Goal: Transaction & Acquisition: Purchase product/service

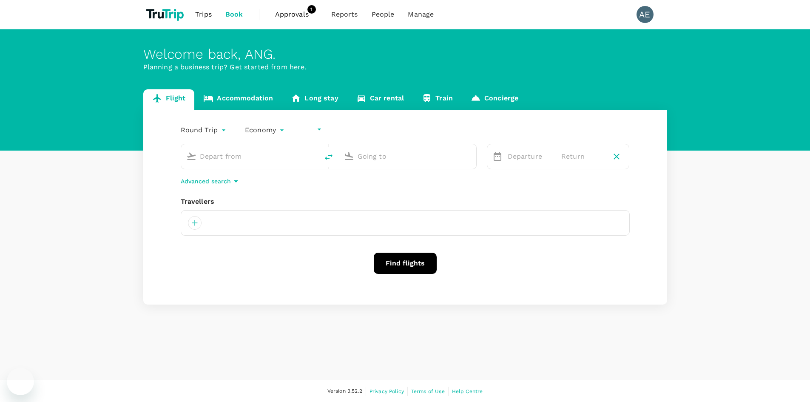
type input "undefined, undefined (any)"
type input "Kuala Lumpur Intl (KUL)"
type input "Singapore Changi (SIN)"
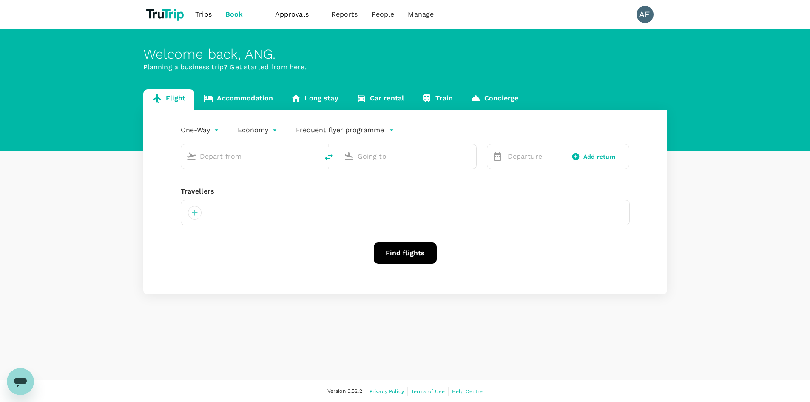
type input "roundtrip"
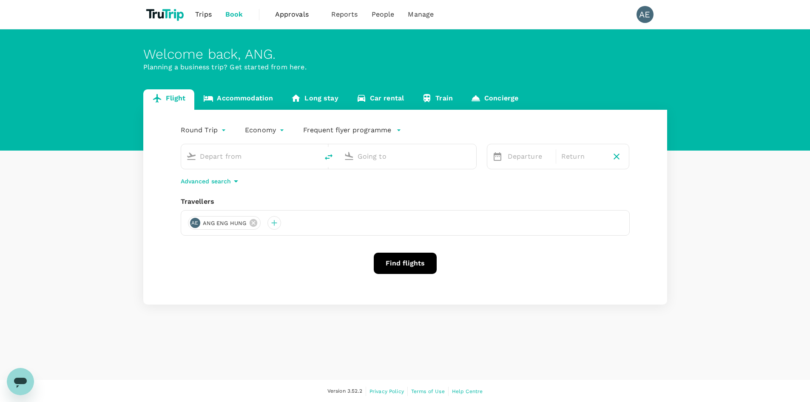
type input "Kuala Lumpur Intl ([GEOGRAPHIC_DATA])"
type input "Singapore Changi (SIN)"
click at [344, 222] on icon at bounding box center [339, 222] width 9 height 9
click at [350, 225] on div at bounding box center [357, 223] width 14 height 14
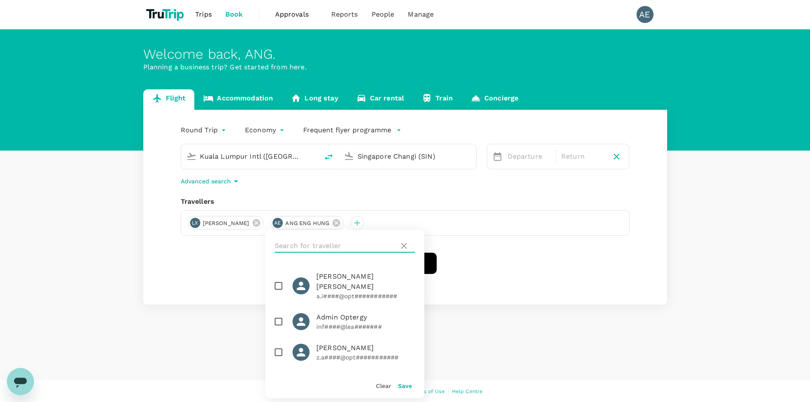
click at [348, 244] on input "text" at bounding box center [335, 246] width 121 height 14
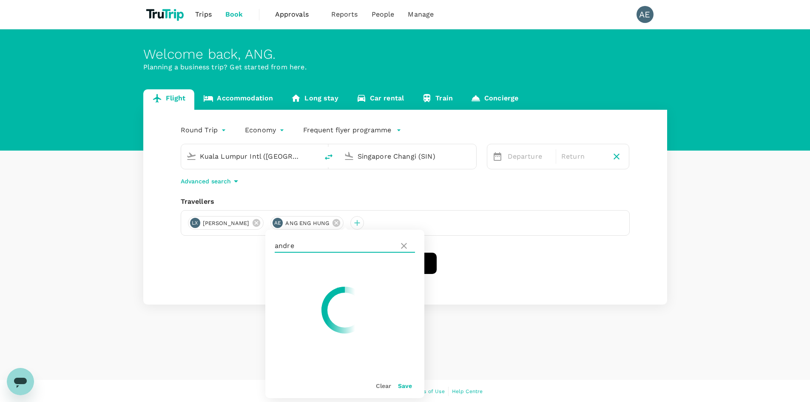
type input "andrew"
drag, startPoint x: 318, startPoint y: 246, endPoint x: 205, endPoint y: 245, distance: 112.3
click at [205, 245] on div "Round Trip roundtrip Economy economy Frequent flyer programme Kuala Lumpur Intl…" at bounding box center [405, 207] width 524 height 195
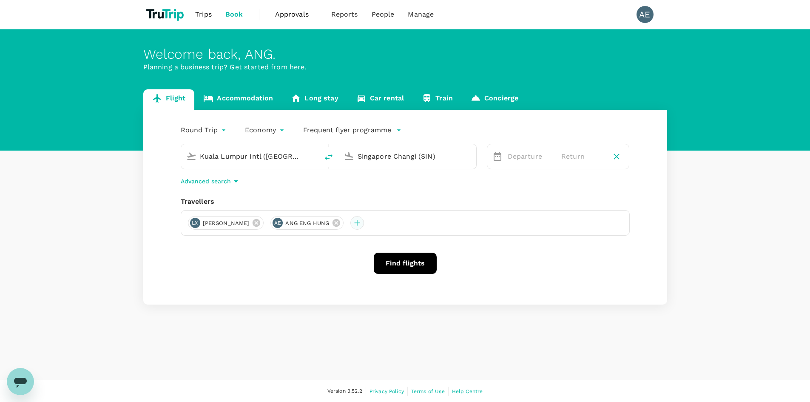
click at [350, 225] on div at bounding box center [357, 223] width 14 height 14
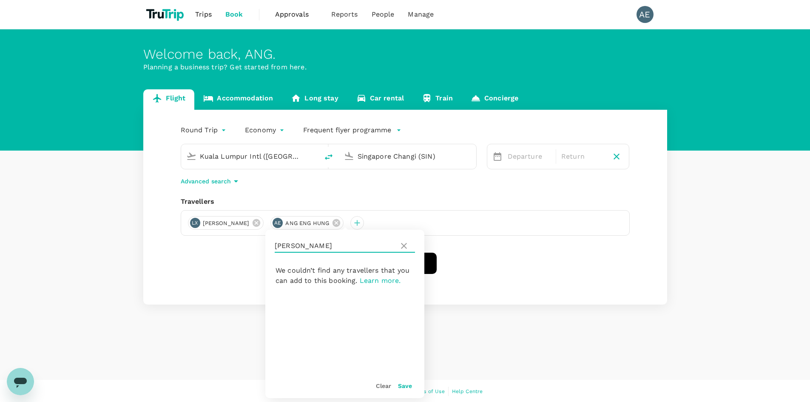
drag, startPoint x: 305, startPoint y: 247, endPoint x: 267, endPoint y: 247, distance: 38.3
click at [267, 247] on div "andrew" at bounding box center [344, 246] width 159 height 32
type input "a"
type input "m"
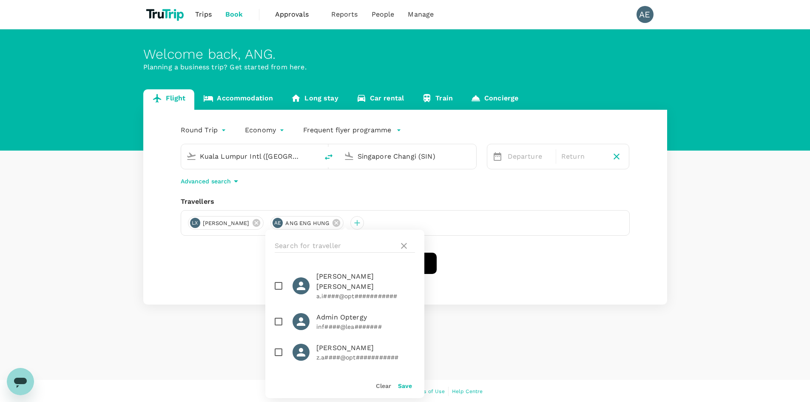
click at [234, 262] on div "Find flights" at bounding box center [405, 263] width 449 height 21
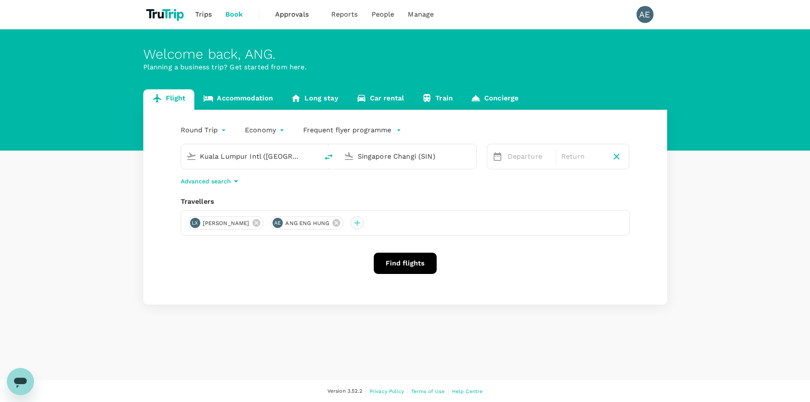
click at [350, 224] on div at bounding box center [357, 223] width 14 height 14
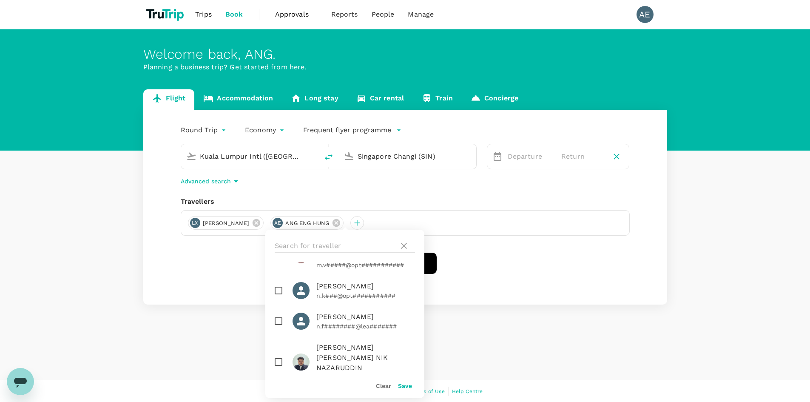
scroll to position [682, 0]
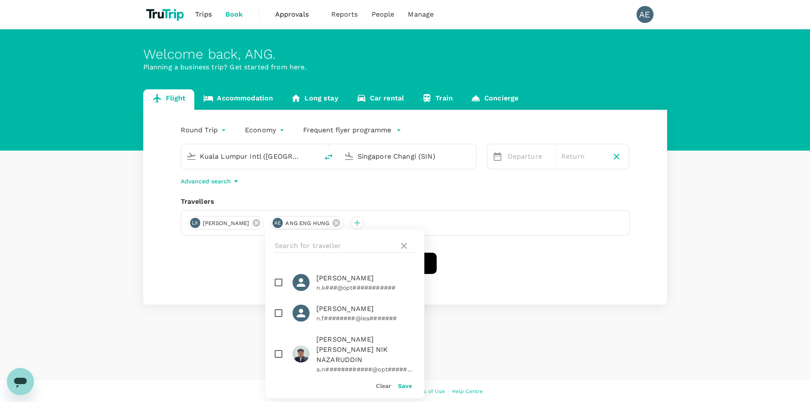
click at [193, 287] on div "Round Trip roundtrip Economy economy Frequent flyer programme Kuala Lumpur Intl…" at bounding box center [405, 207] width 524 height 195
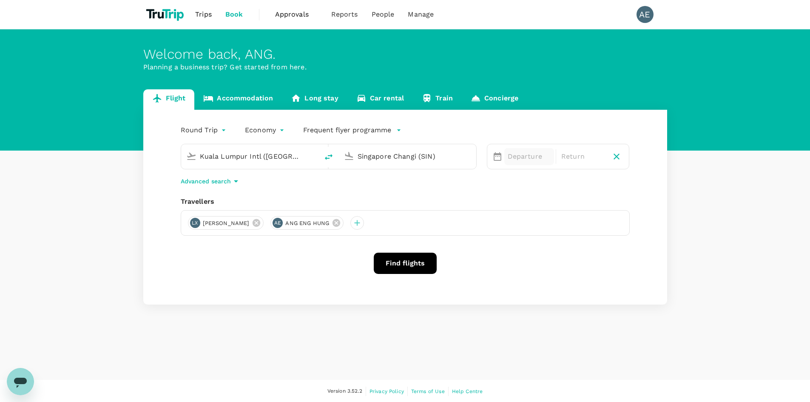
click at [515, 159] on p "Departure" at bounding box center [529, 156] width 43 height 10
click at [638, 230] on div "6" at bounding box center [639, 230] width 16 height 16
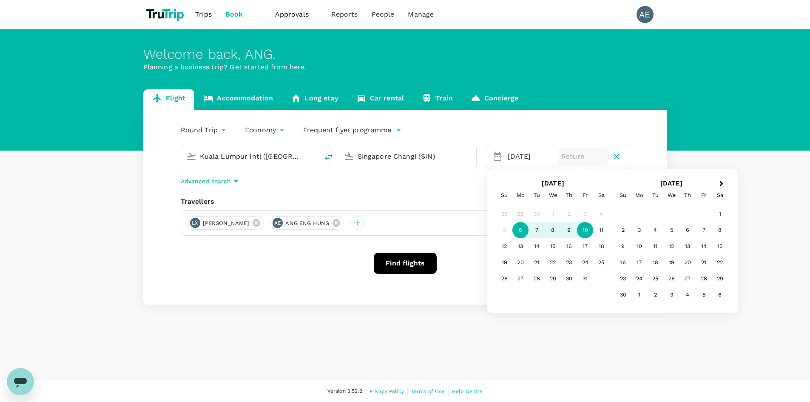
click at [584, 230] on div "10" at bounding box center [585, 230] width 16 height 16
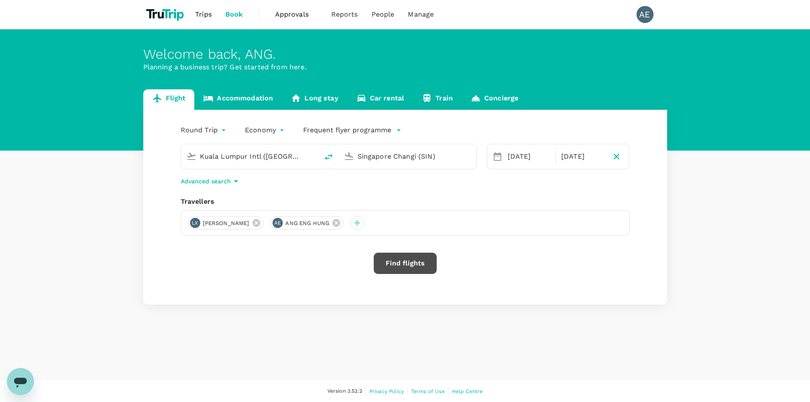
click at [404, 263] on button "Find flights" at bounding box center [405, 263] width 63 height 21
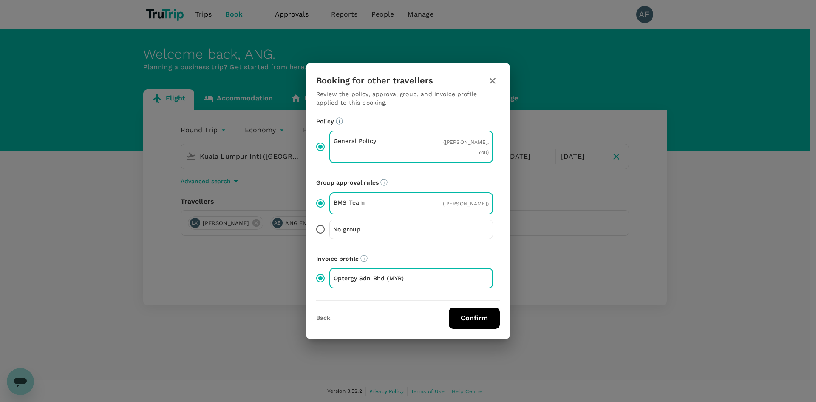
click at [480, 310] on button "Confirm" at bounding box center [474, 317] width 51 height 21
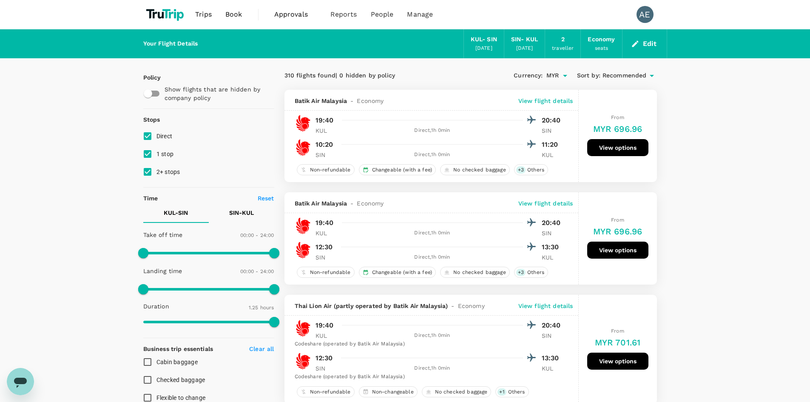
click at [145, 154] on input "1 stop" at bounding box center [148, 154] width 18 height 18
checkbox input "false"
click at [148, 173] on input "2+ stops" at bounding box center [148, 172] width 18 height 18
checkbox input "false"
click at [548, 98] on p "View flight details" at bounding box center [545, 101] width 55 height 9
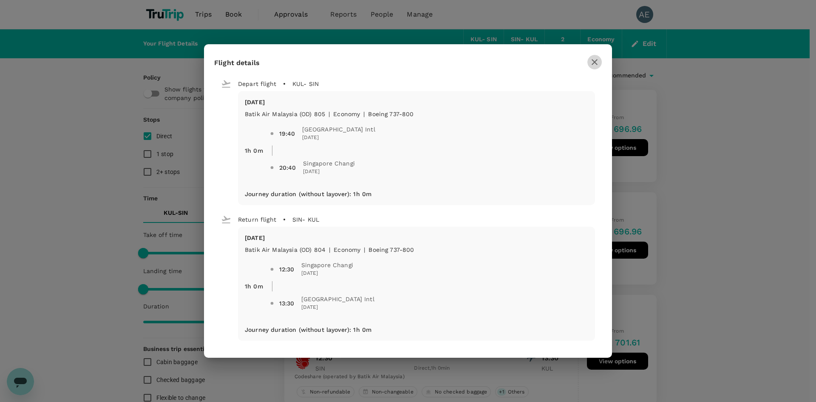
click at [596, 62] on icon "button" at bounding box center [595, 62] width 10 height 10
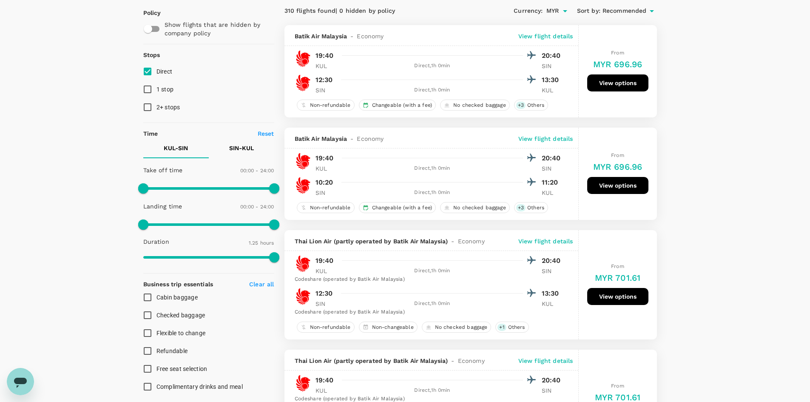
scroll to position [85, 0]
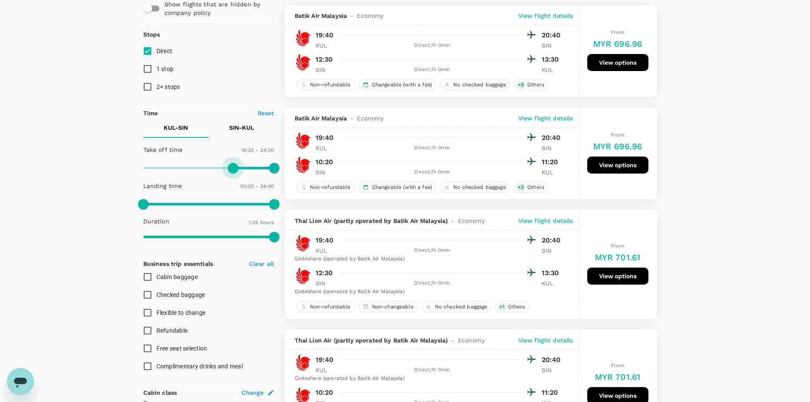
type input "1020"
drag, startPoint x: 142, startPoint y: 168, endPoint x: 236, endPoint y: 171, distance: 94.4
click at [236, 171] on span at bounding box center [236, 168] width 10 height 10
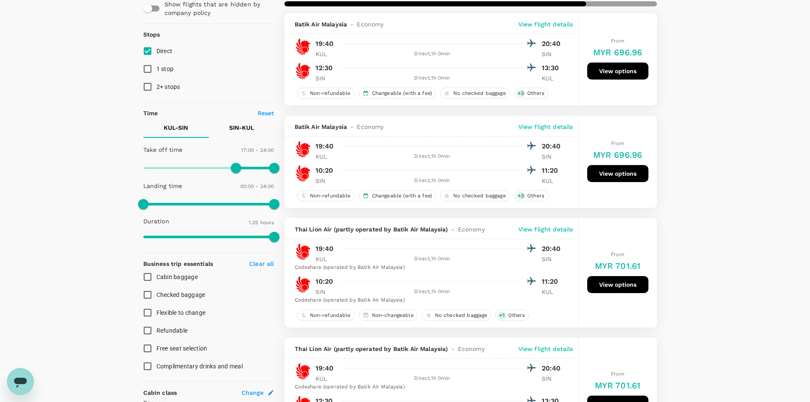
click at [234, 128] on p "SIN - KUL" at bounding box center [241, 127] width 25 height 9
type input "720"
drag, startPoint x: 145, startPoint y: 165, endPoint x: 208, endPoint y: 166, distance: 63.4
click at [208, 166] on span at bounding box center [209, 168] width 10 height 10
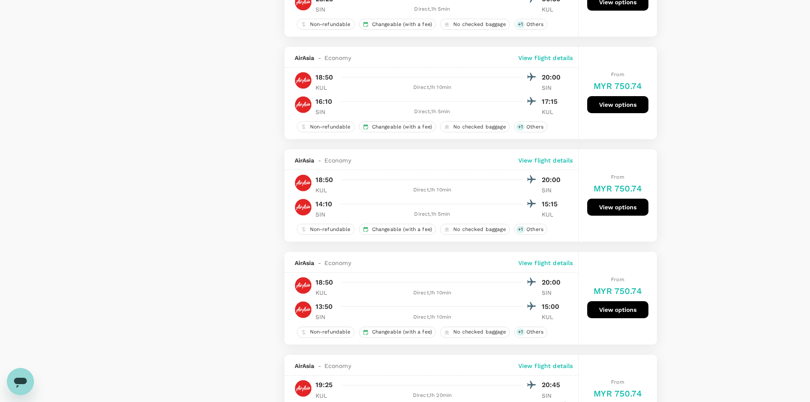
scroll to position [1020, 0]
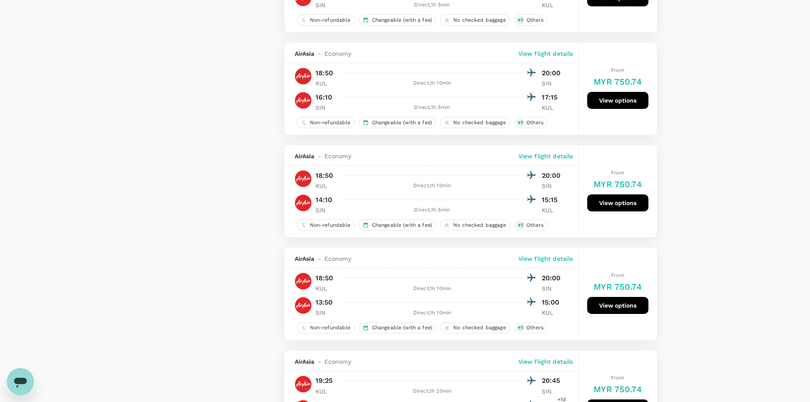
click at [532, 154] on p "View flight details" at bounding box center [545, 156] width 55 height 9
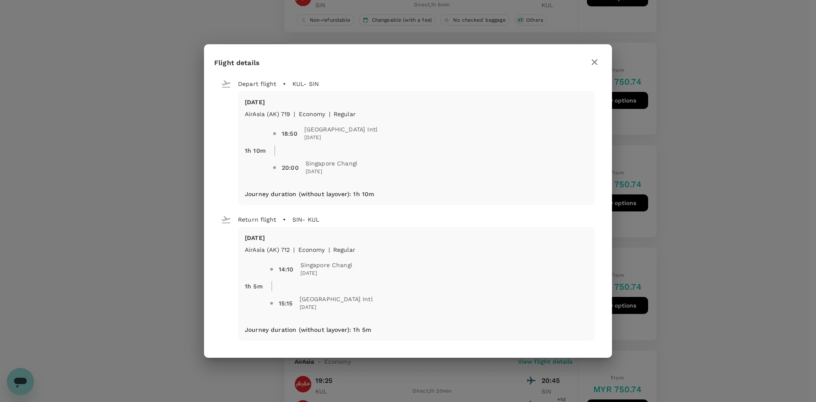
click at [597, 62] on icon "button" at bounding box center [595, 62] width 10 height 10
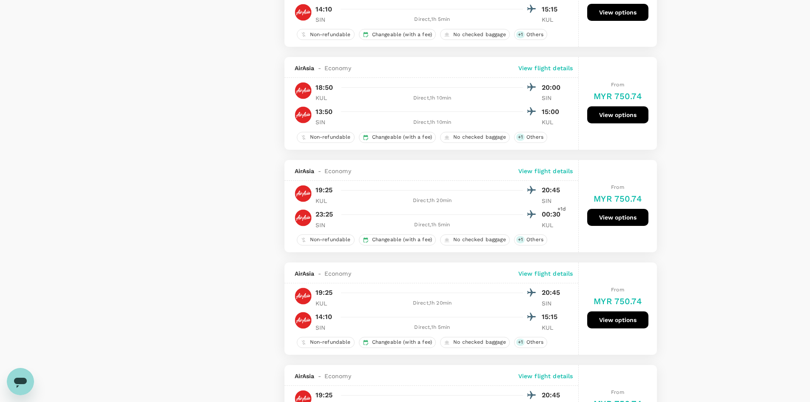
scroll to position [1233, 0]
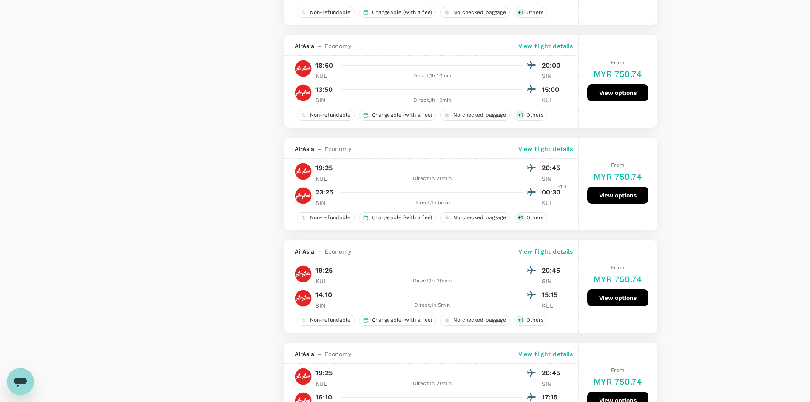
click at [553, 250] on p "View flight details" at bounding box center [545, 251] width 55 height 9
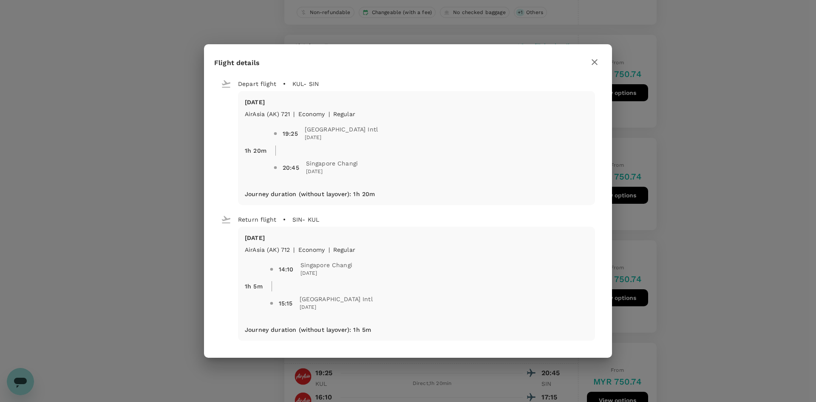
click at [594, 62] on icon "button" at bounding box center [595, 62] width 6 height 6
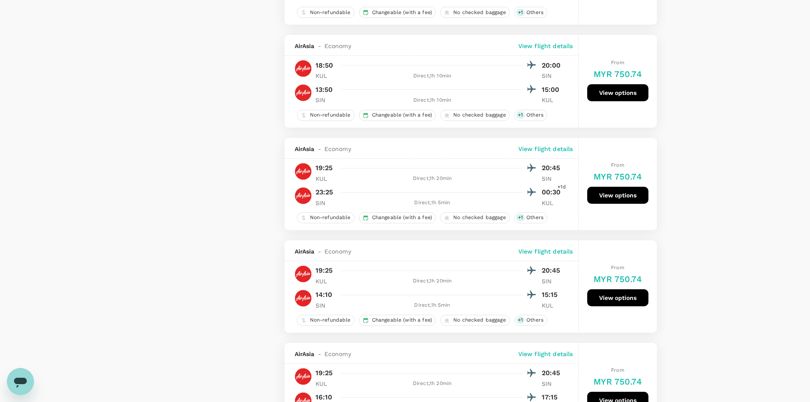
click at [618, 298] on button "View options" at bounding box center [617, 297] width 61 height 17
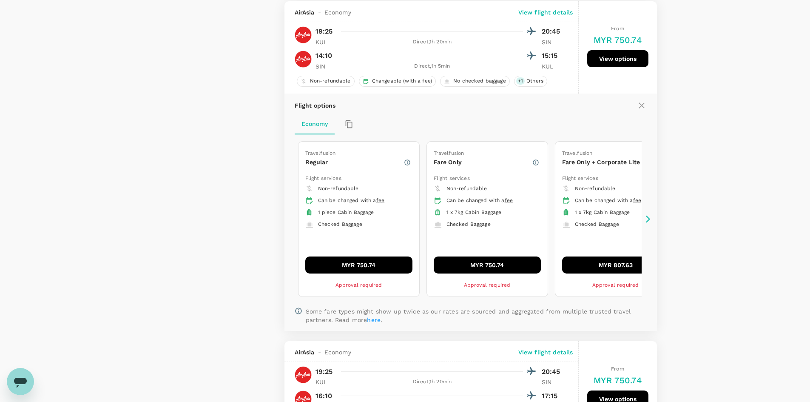
scroll to position [1473, 0]
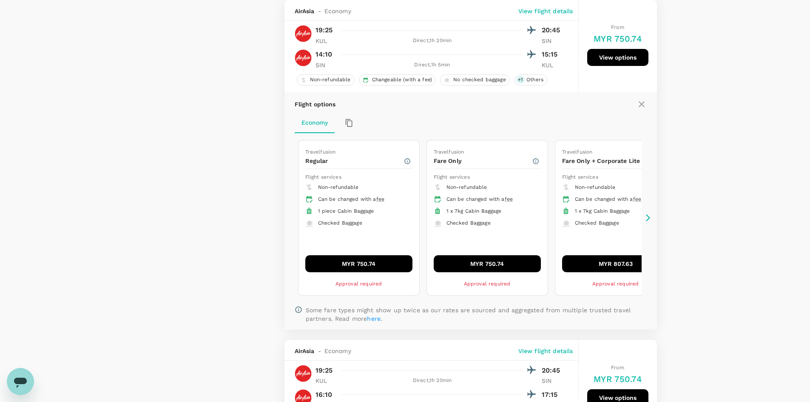
click at [648, 216] on icon at bounding box center [648, 217] width 4 height 7
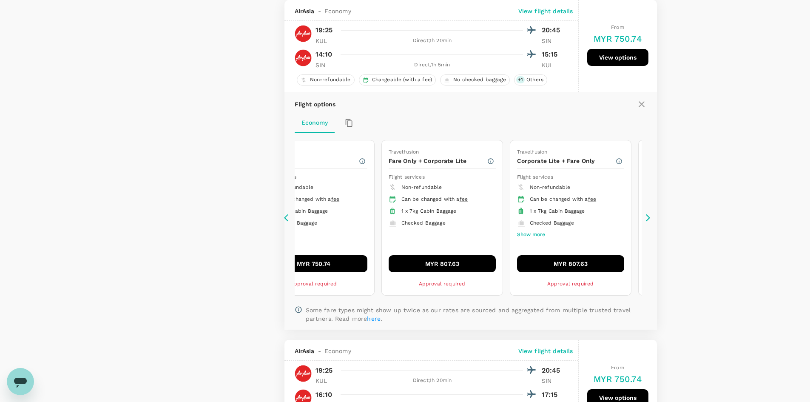
click at [648, 216] on icon at bounding box center [648, 217] width 4 height 7
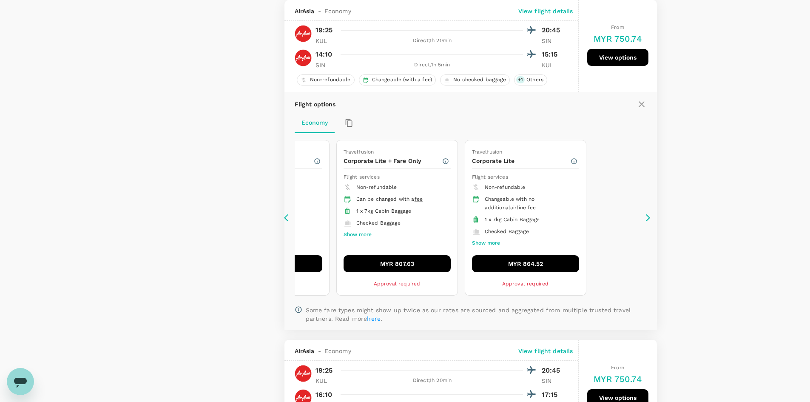
click at [488, 243] on button "Show more" at bounding box center [486, 243] width 28 height 11
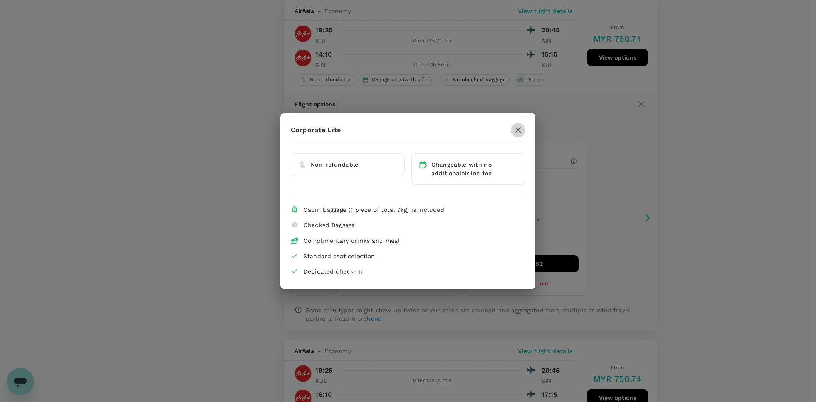
click at [520, 128] on icon "button" at bounding box center [518, 130] width 6 height 6
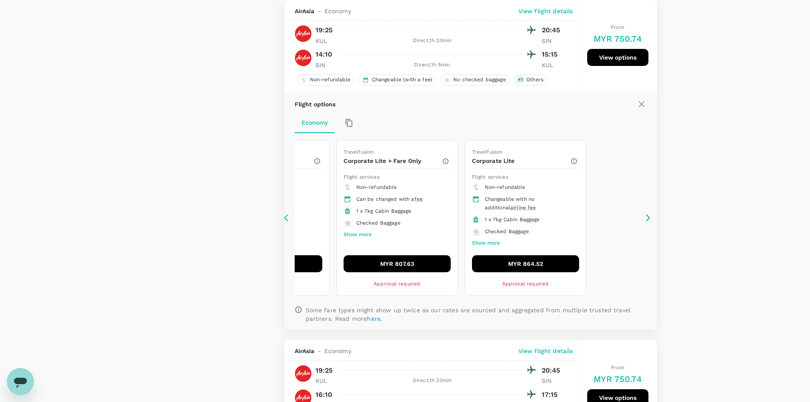
click at [288, 215] on icon at bounding box center [288, 217] width 9 height 9
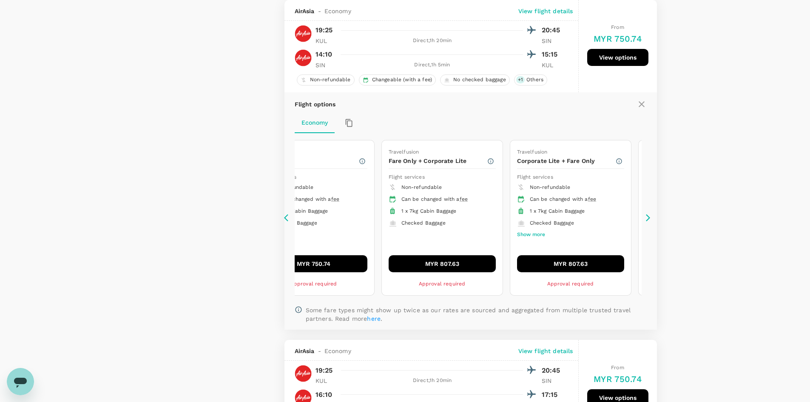
click at [288, 215] on icon at bounding box center [288, 217] width 9 height 9
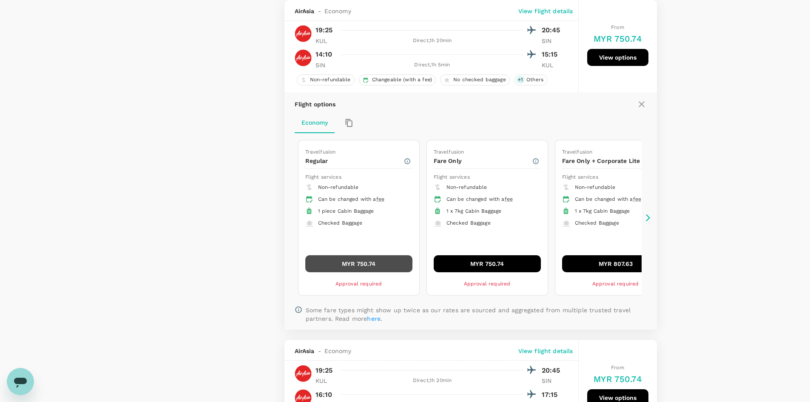
click at [367, 267] on button "MYR 750.74" at bounding box center [358, 263] width 107 height 17
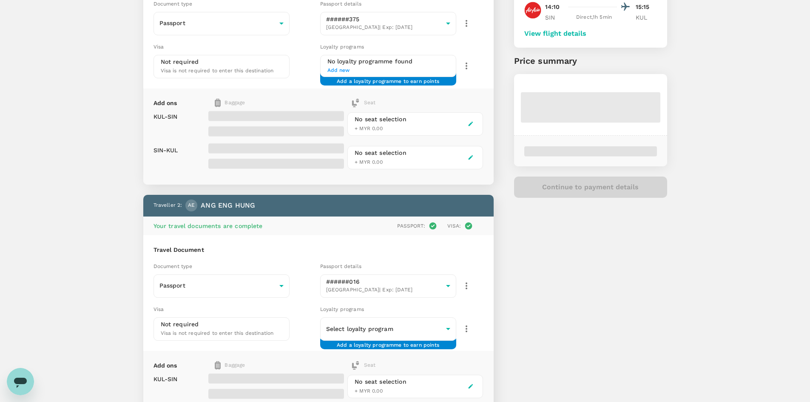
scroll to position [128, 0]
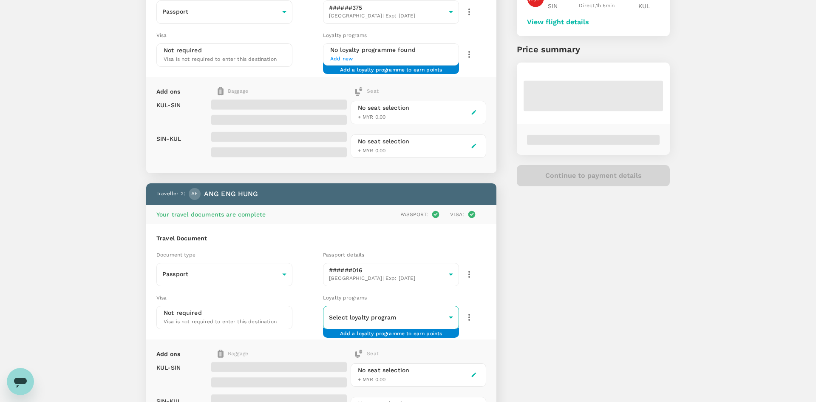
click at [434, 317] on body "Back to flight results Flight review Traveller(s) Traveller 1 : LX LEE XIN WEI …" at bounding box center [408, 208] width 816 height 672
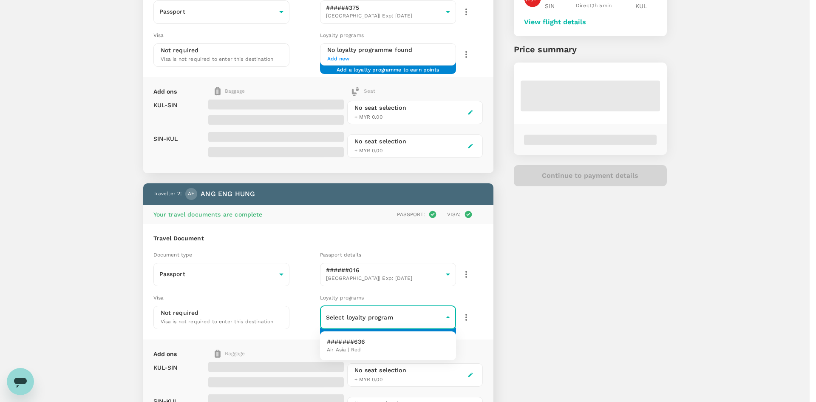
click at [381, 346] on li "#######636 Air Asia | Red" at bounding box center [388, 346] width 136 height 22
type input "f071b854-30f8-495c-b1bc-80fa6c9c227f"
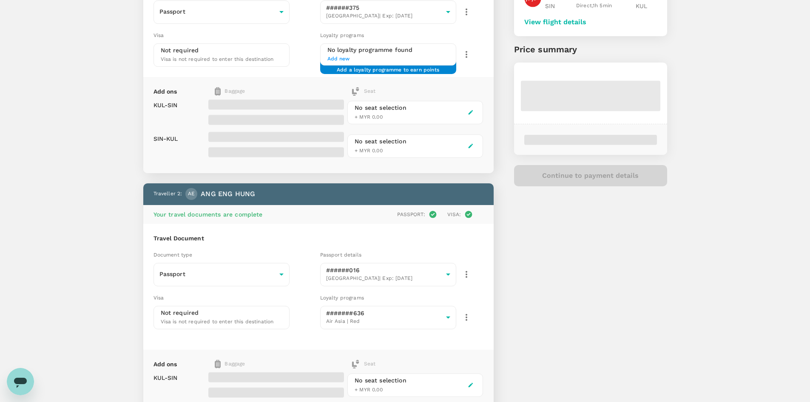
click at [426, 55] on span "Add new" at bounding box center [388, 59] width 122 height 9
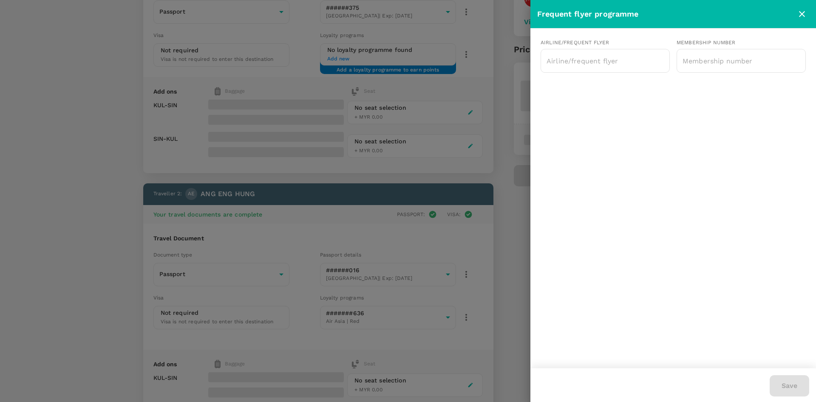
click at [804, 11] on icon "close" at bounding box center [802, 14] width 6 height 6
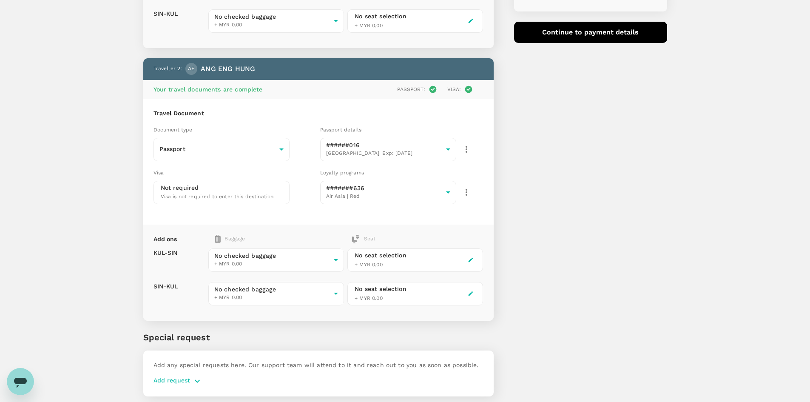
scroll to position [280, 0]
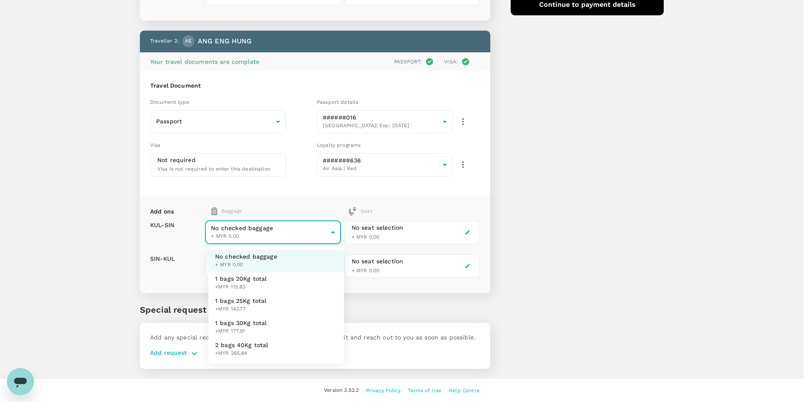
click at [264, 233] on body "Back to flight results Flight review Traveller(s) Traveller 1 : LX LEE XIN WEI …" at bounding box center [405, 61] width 810 height 682
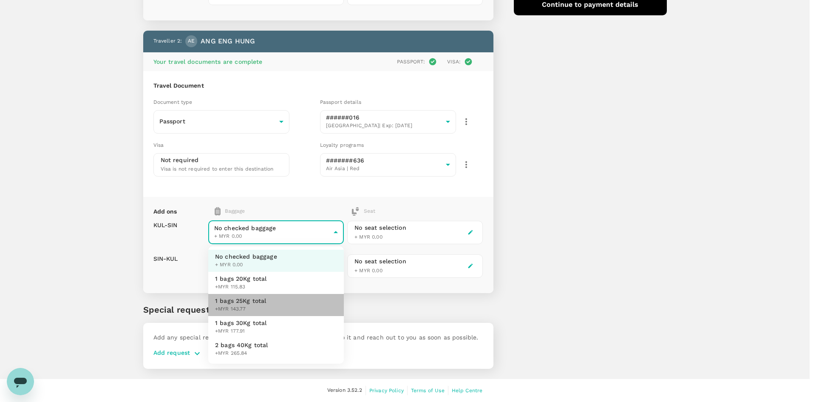
click at [265, 303] on span "1 bags 25Kg total" at bounding box center [240, 300] width 51 height 9
type input "2 - 143.77"
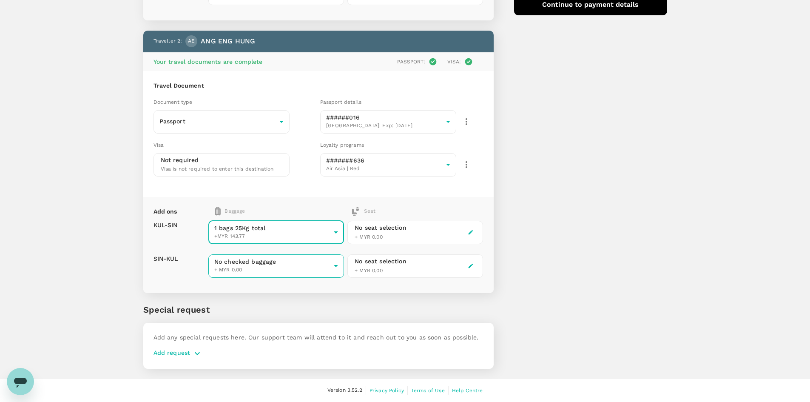
click at [245, 268] on body "Back to flight results Flight review Traveller(s) Traveller 1 : LX LEE XIN WEI …" at bounding box center [405, 61] width 810 height 682
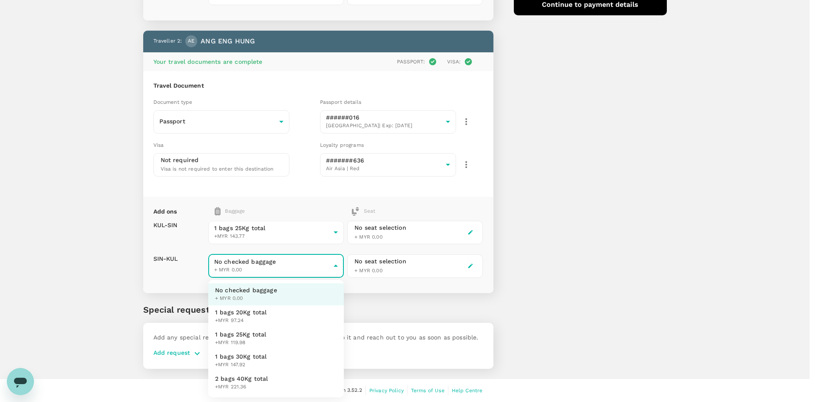
click at [253, 336] on span "1 bags 25Kg total" at bounding box center [240, 334] width 51 height 9
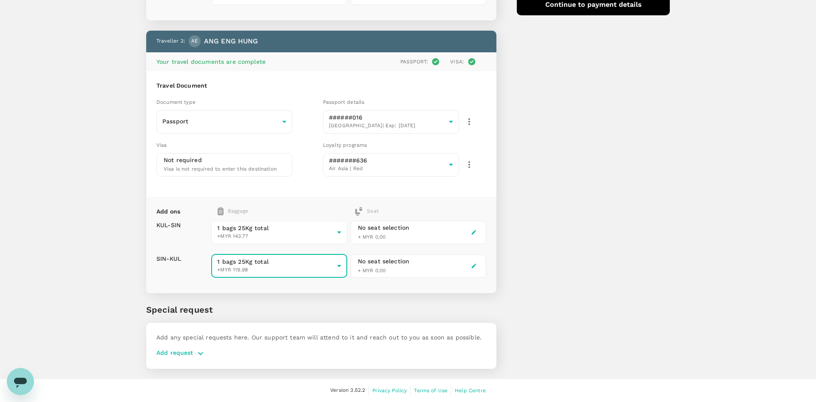
type input "2 - 119.98"
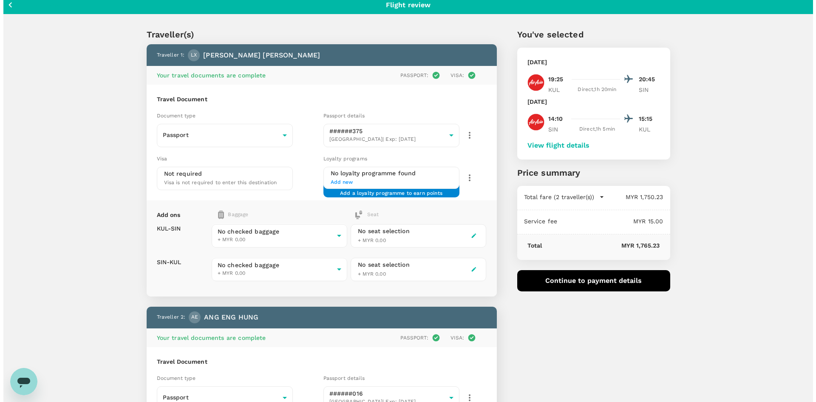
scroll to position [0, 0]
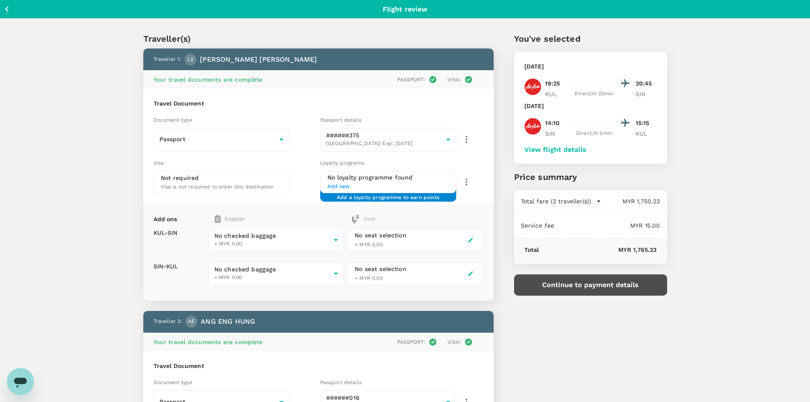
click at [583, 284] on button "Continue to payment details" at bounding box center [590, 284] width 153 height 21
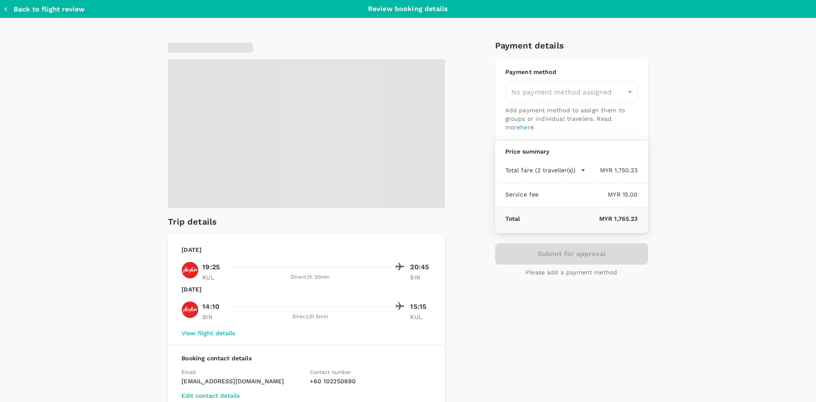
type input "9a9fb25f-afc6-4ed7-b02e-0d7eb8c34cfa"
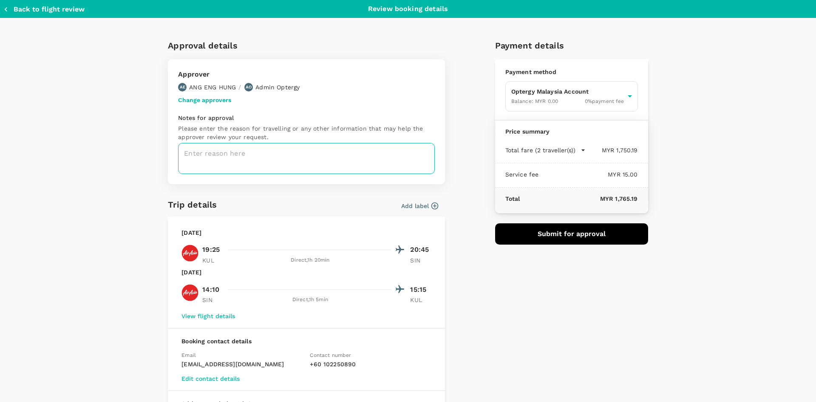
click at [215, 163] on textarea at bounding box center [306, 158] width 257 height 31
type textarea "DCW"
click at [569, 236] on button "Submit for approval" at bounding box center [571, 233] width 153 height 21
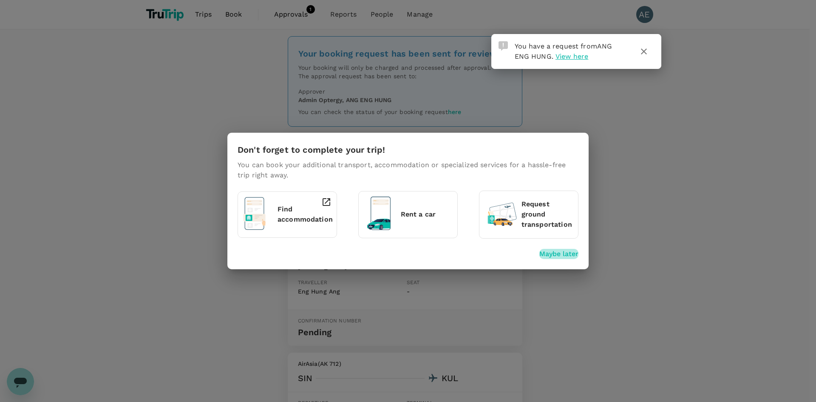
click at [555, 252] on p "Maybe later" at bounding box center [559, 254] width 39 height 10
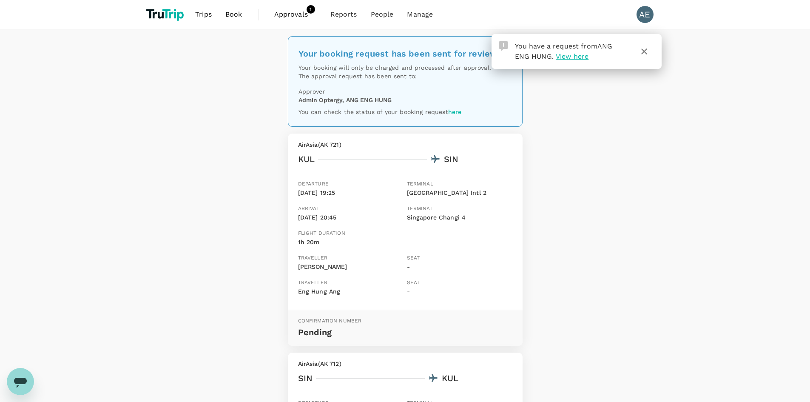
click at [576, 57] on span "View here" at bounding box center [572, 56] width 33 height 8
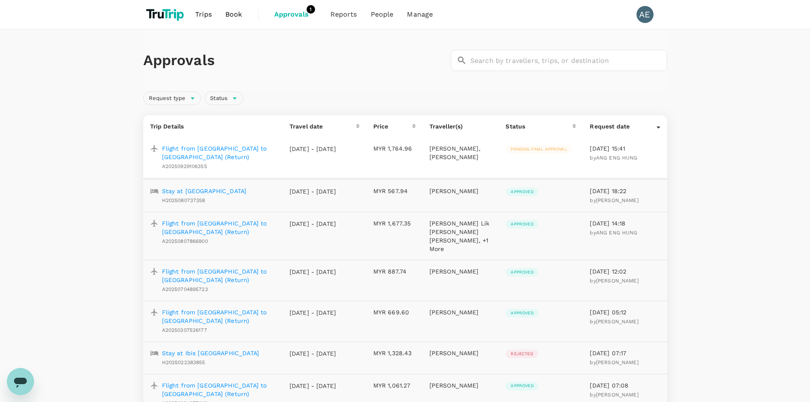
click at [286, 14] on span "Approvals" at bounding box center [295, 14] width 43 height 10
click at [214, 150] on p "Flight from [GEOGRAPHIC_DATA] to [GEOGRAPHIC_DATA] (Return)" at bounding box center [219, 152] width 114 height 17
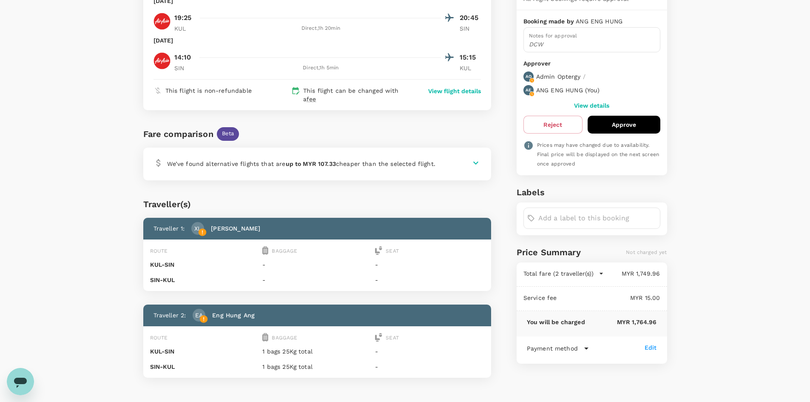
scroll to position [43, 0]
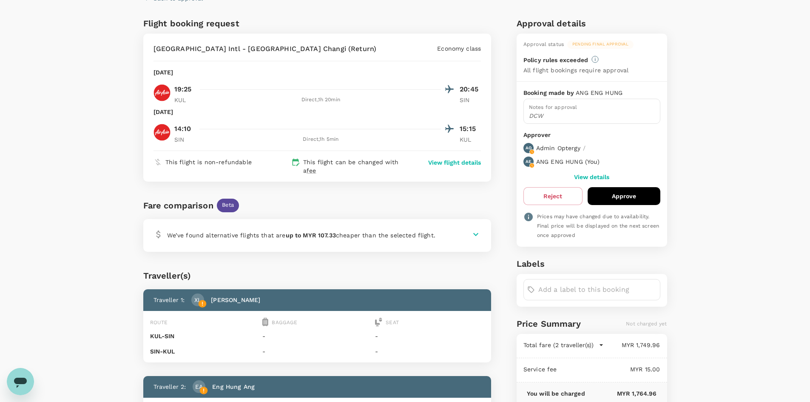
click at [621, 194] on button "Approve" at bounding box center [624, 196] width 73 height 18
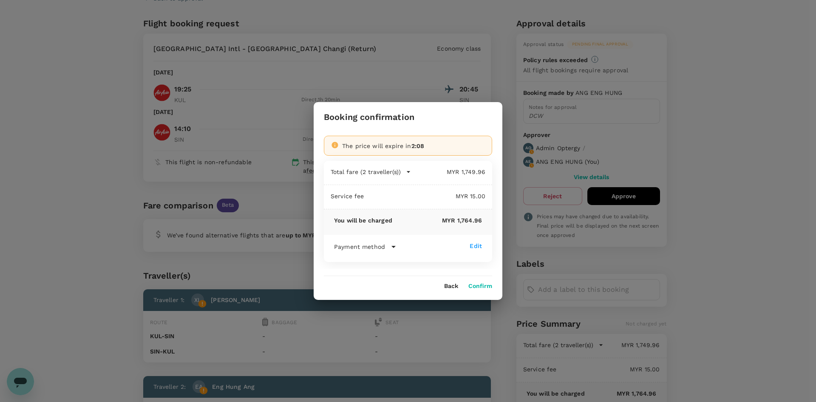
click at [476, 284] on button "Confirm" at bounding box center [481, 286] width 24 height 7
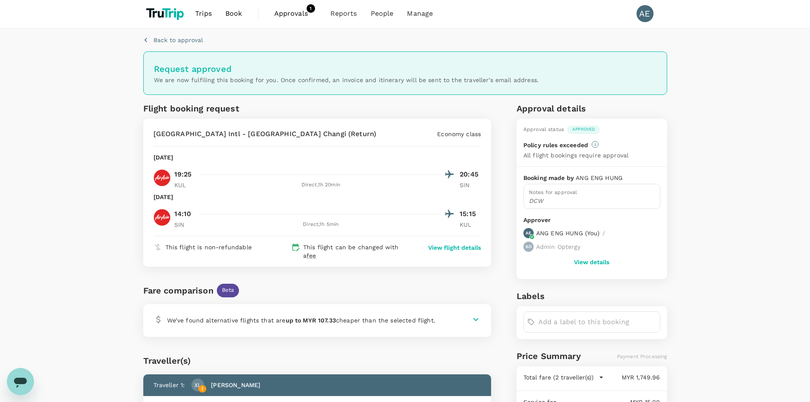
scroll to position [0, 0]
